Goal: Information Seeking & Learning: Find specific fact

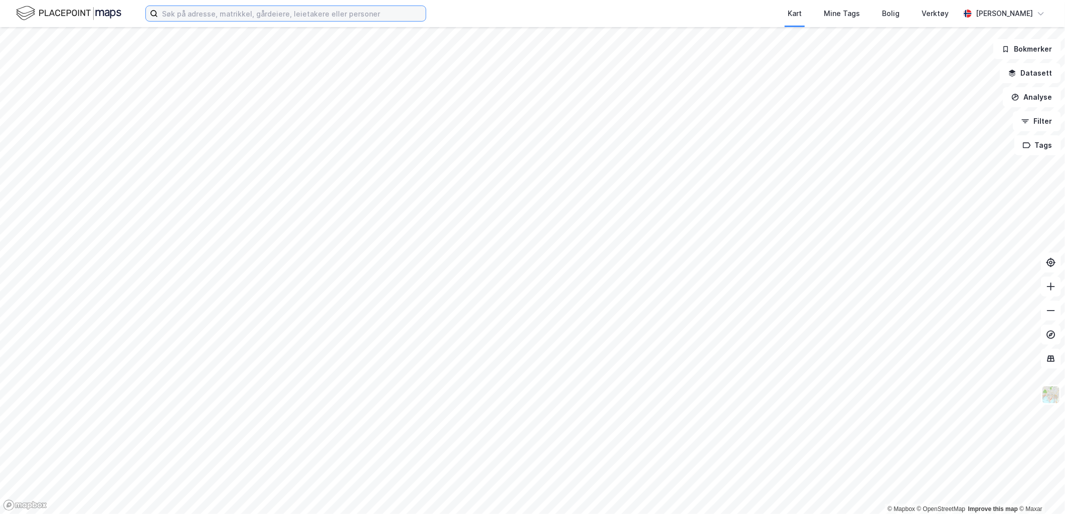
click at [219, 11] on input at bounding box center [292, 13] width 268 height 15
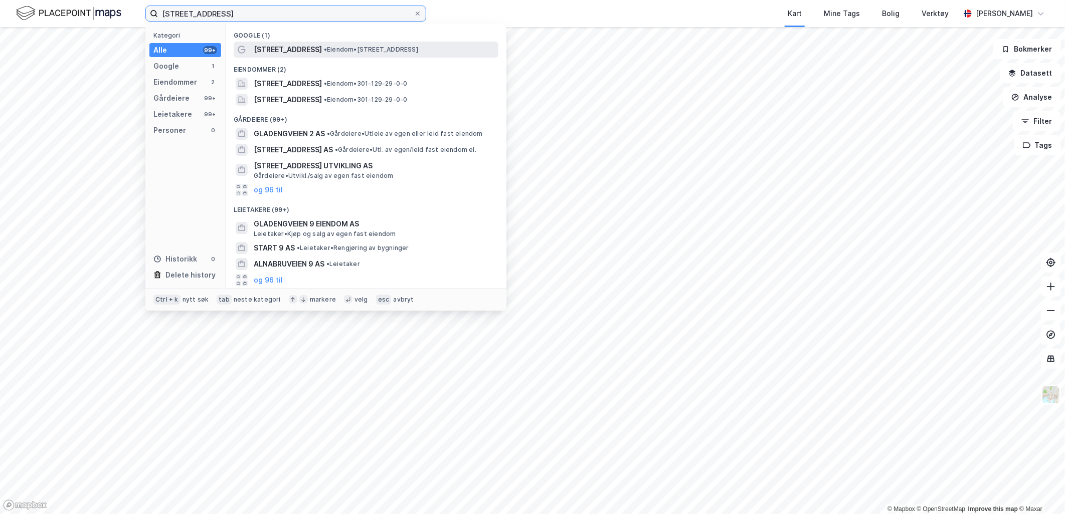
type input "[STREET_ADDRESS]"
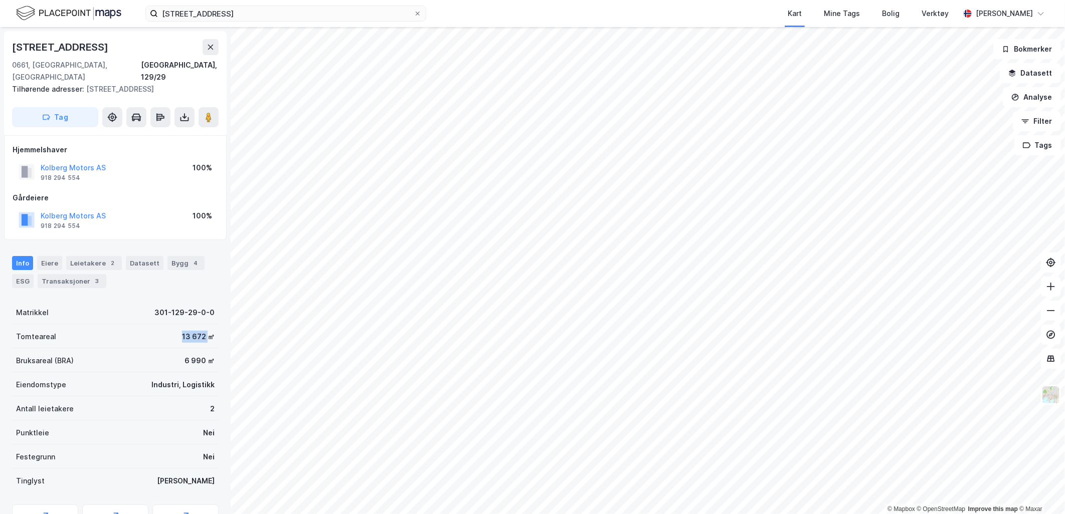
drag, startPoint x: 173, startPoint y: 319, endPoint x: 199, endPoint y: 324, distance: 26.2
click at [199, 324] on div "Tomteareal 13 672 ㎡" at bounding box center [115, 336] width 207 height 24
click at [160, 326] on div "Tomteareal 13 672 ㎡" at bounding box center [115, 336] width 207 height 24
drag, startPoint x: 169, startPoint y: 325, endPoint x: 198, endPoint y: 325, distance: 28.1
click at [198, 325] on div "Tomteareal 13 672 ㎡" at bounding box center [115, 336] width 207 height 24
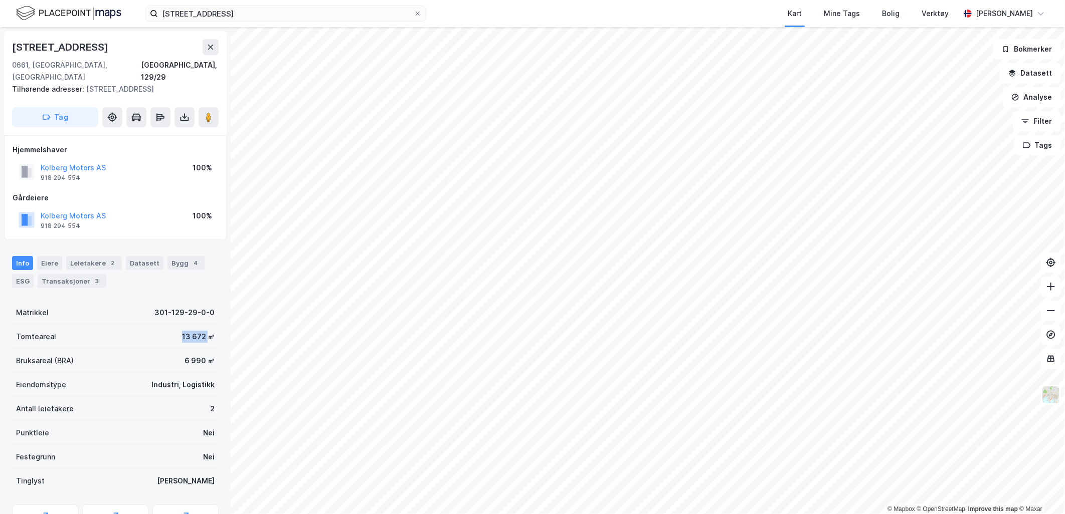
copy div "13 672"
